Goal: Task Accomplishment & Management: Manage account settings

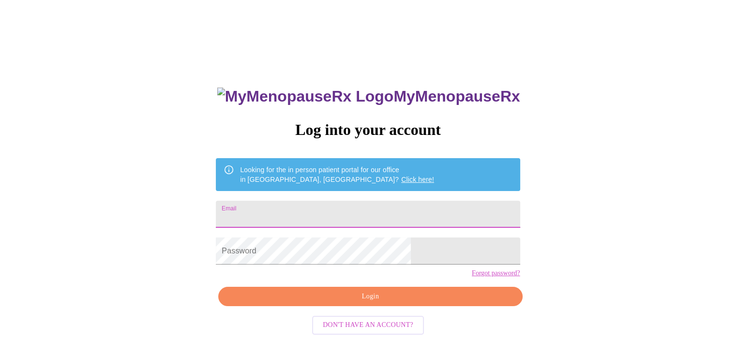
click at [358, 209] on input "Email" at bounding box center [368, 214] width 304 height 27
type input "[EMAIL_ADDRESS][DOMAIN_NAME]"
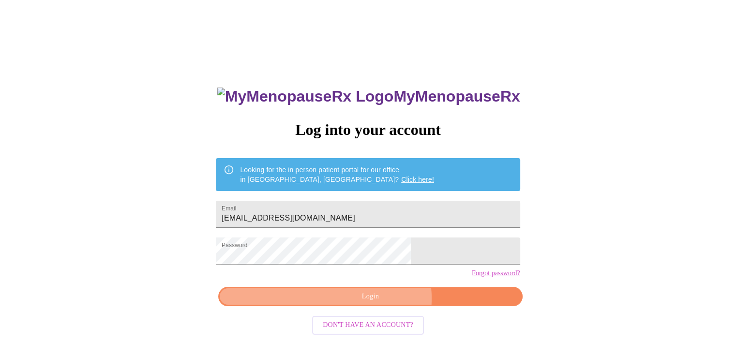
click at [379, 303] on span "Login" at bounding box center [370, 297] width 282 height 12
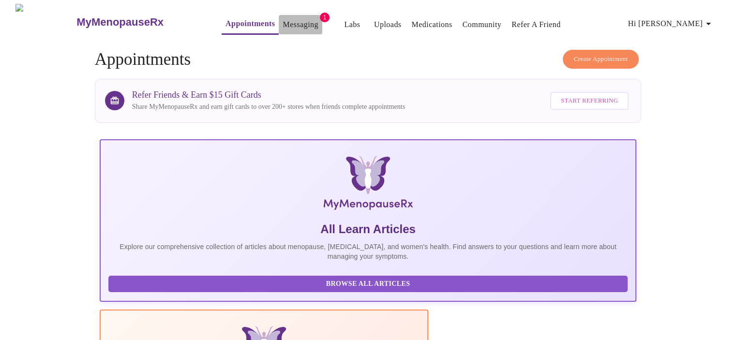
click at [290, 22] on link "Messaging" at bounding box center [300, 25] width 35 height 14
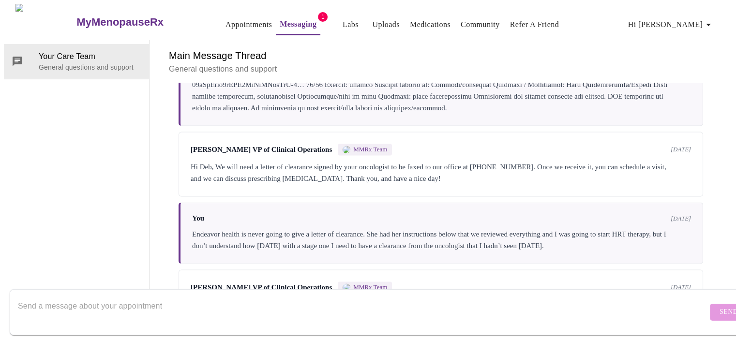
scroll to position [1513, 0]
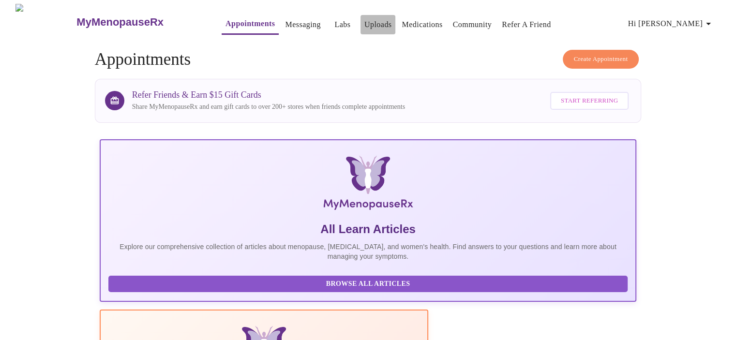
click at [364, 22] on link "Uploads" at bounding box center [378, 25] width 28 height 14
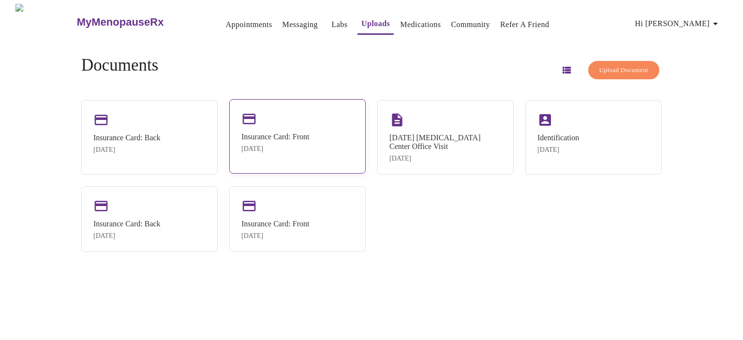
click at [306, 128] on div "Insurance Card: Front [DATE]" at bounding box center [297, 136] width 136 height 75
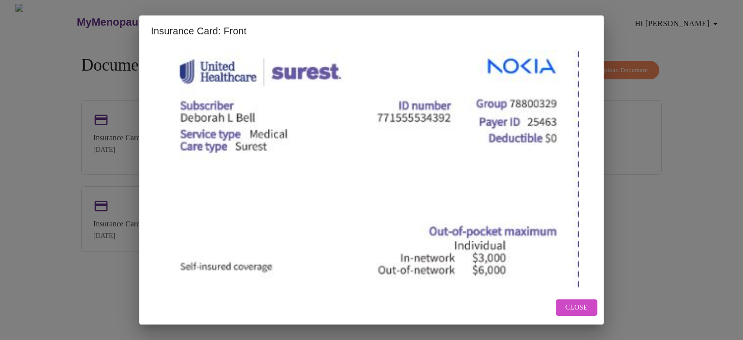
click at [636, 37] on div "Insurance Card: Front Close" at bounding box center [371, 170] width 743 height 340
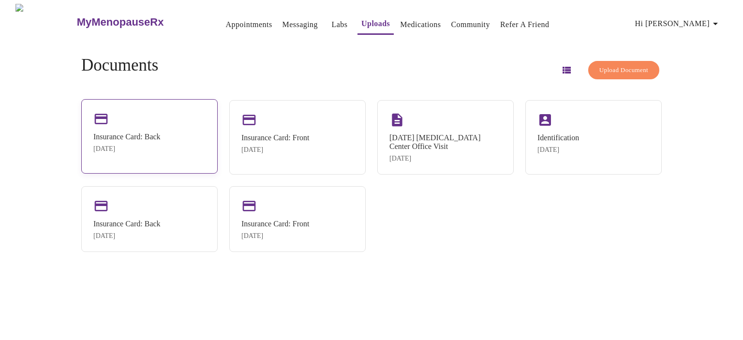
click at [186, 136] on div "Insurance Card: Back [DATE]" at bounding box center [149, 136] width 136 height 75
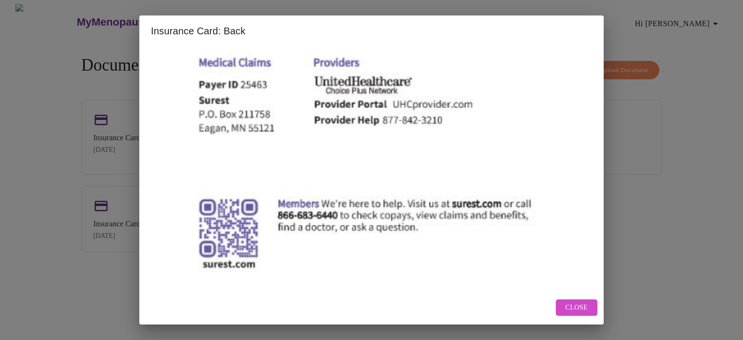
click at [648, 34] on div "Insurance Card: Back Close" at bounding box center [371, 170] width 743 height 340
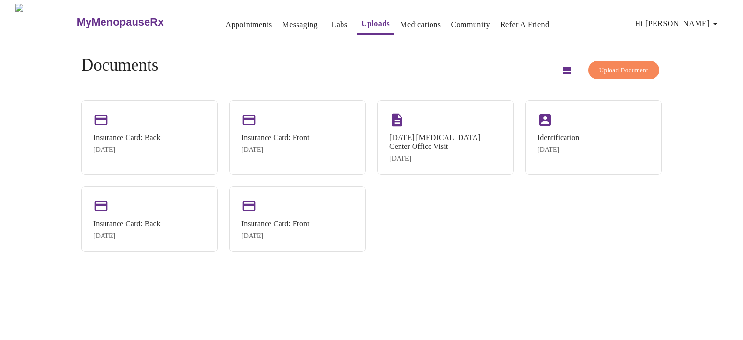
click at [699, 21] on span "Hi [PERSON_NAME]" at bounding box center [678, 24] width 86 height 14
click at [693, 39] on li "Billing" at bounding box center [699, 37] width 45 height 17
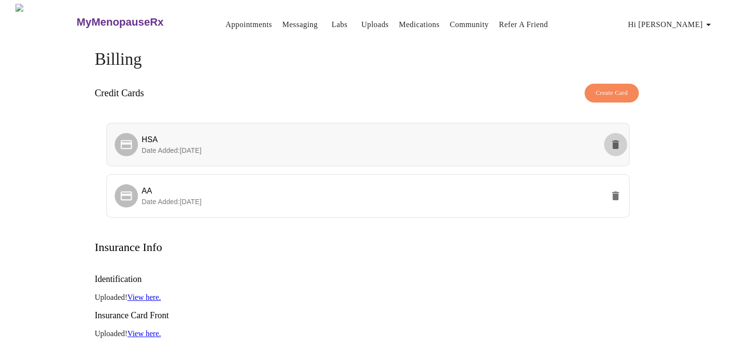
click at [614, 141] on icon "delete" at bounding box center [615, 144] width 7 height 9
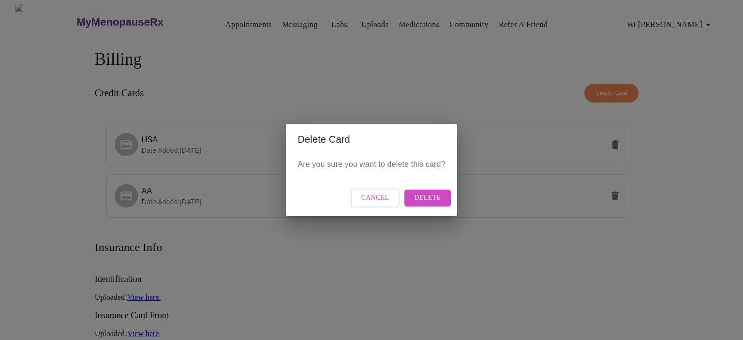
click at [431, 195] on span "Delete" at bounding box center [427, 198] width 27 height 12
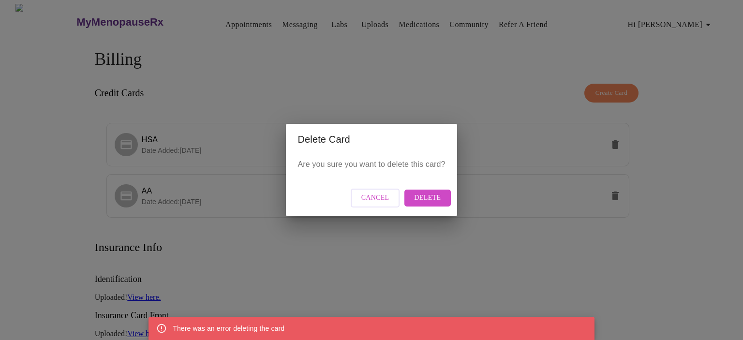
click at [424, 199] on span "Delete" at bounding box center [427, 198] width 27 height 12
click at [425, 195] on span "Delete" at bounding box center [427, 198] width 27 height 12
click at [186, 193] on div "Delete Card Are you sure you want to delete this card? Cancel Delete" at bounding box center [371, 170] width 743 height 340
click at [371, 201] on span "Cancel" at bounding box center [376, 198] width 28 height 12
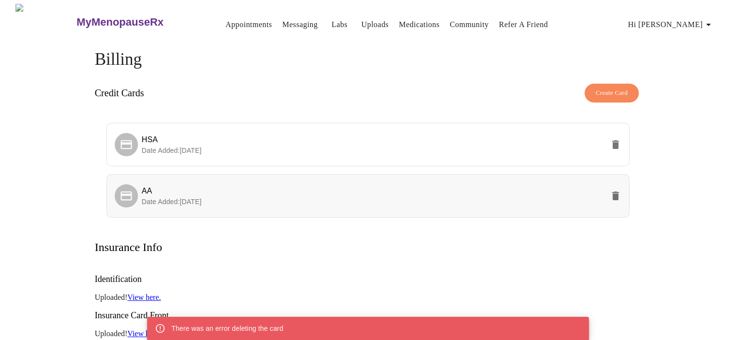
click at [168, 198] on span "Date Added: [DATE]" at bounding box center [172, 202] width 60 height 8
click at [170, 198] on span "Date Added: [DATE]" at bounding box center [172, 202] width 60 height 8
click at [132, 189] on icon at bounding box center [127, 196] width 14 height 14
click at [227, 197] on p "Date Added: [DATE]" at bounding box center [373, 202] width 463 height 10
click at [323, 212] on li "AA Date Added: [DATE]" at bounding box center [368, 196] width 524 height 44
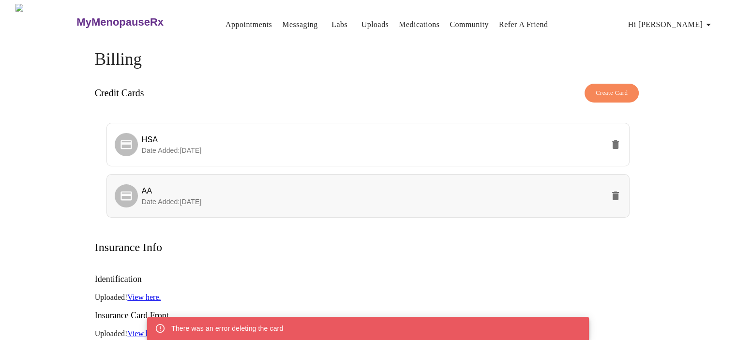
click at [322, 211] on li "AA Date Added: [DATE]" at bounding box center [368, 196] width 524 height 44
click at [306, 199] on p "Date Added: [DATE]" at bounding box center [373, 202] width 463 height 10
click at [282, 18] on link "Messaging" at bounding box center [299, 25] width 35 height 14
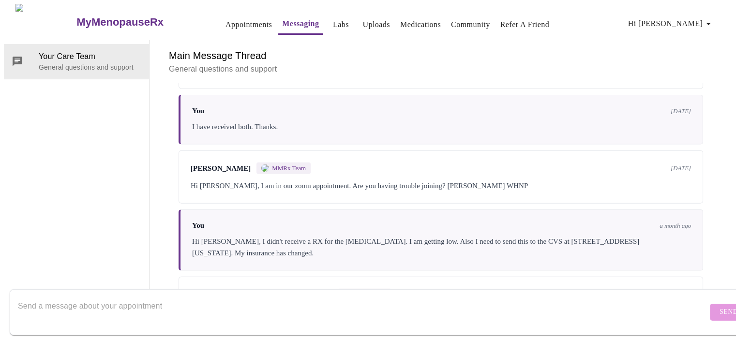
scroll to position [2336, 0]
